Goal: Task Accomplishment & Management: Manage account settings

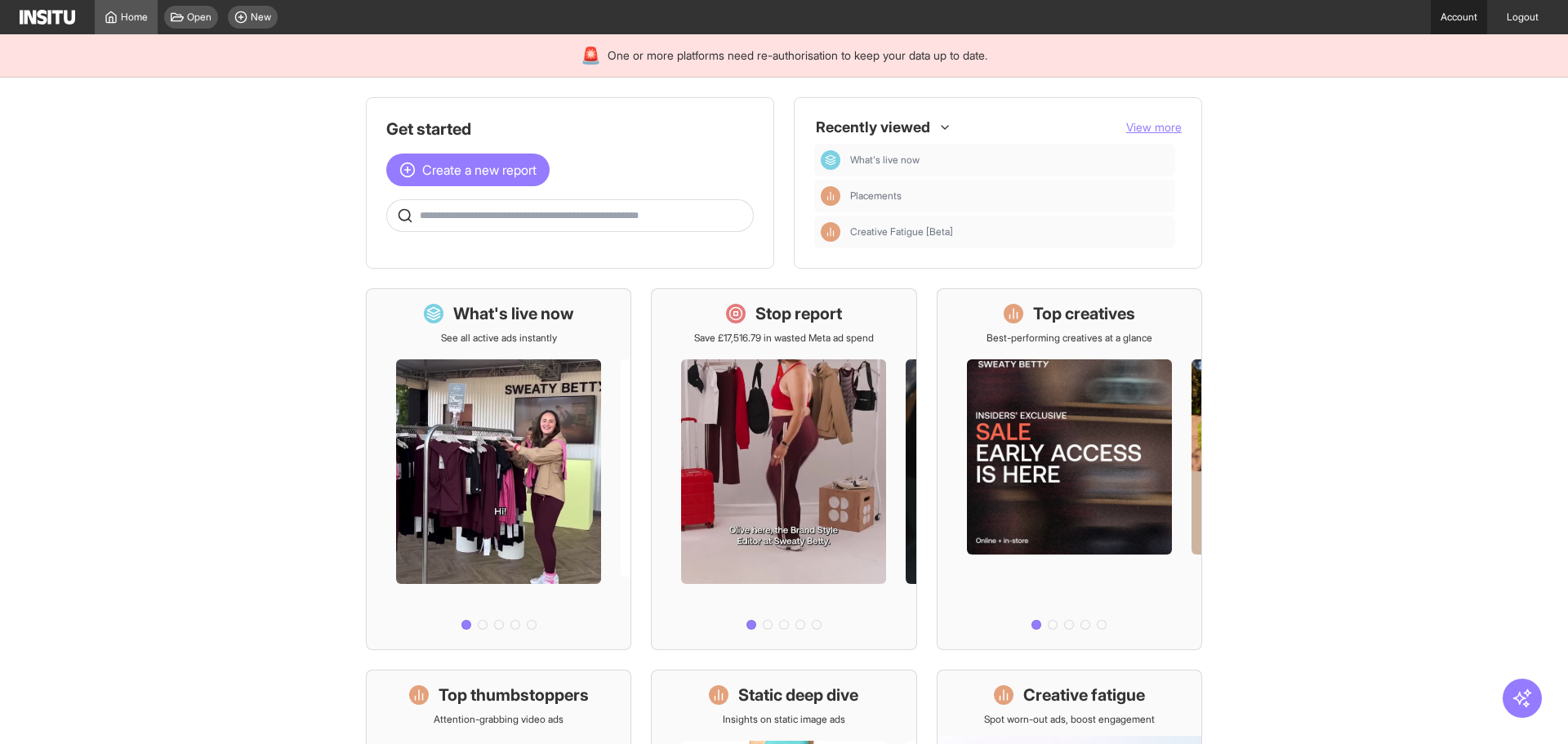
click at [1437, 27] on link "Account" at bounding box center [1458, 17] width 56 height 34
